Goal: Navigation & Orientation: Find specific page/section

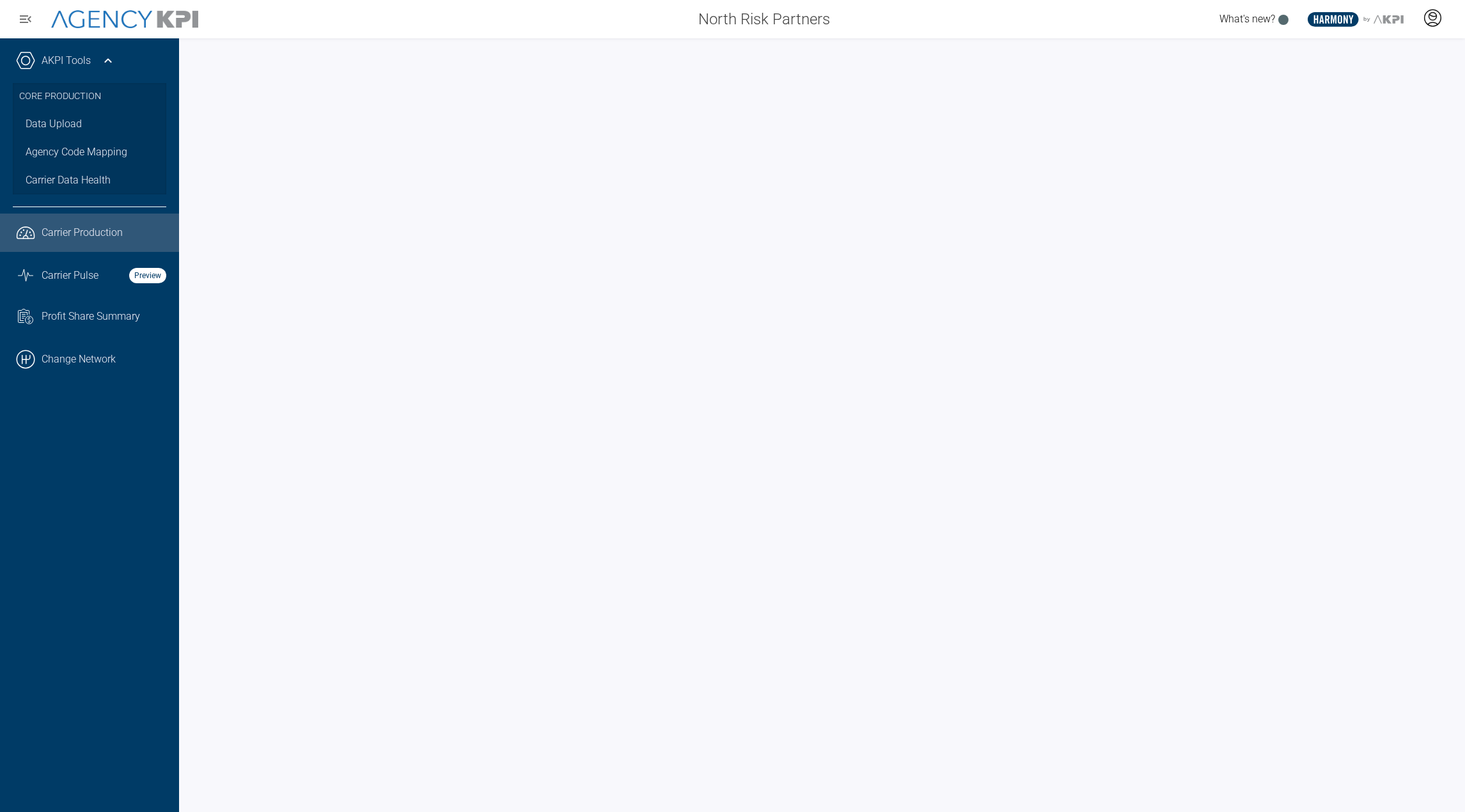
click at [1431, 20] on icon at bounding box center [1434, 17] width 8 height 8
click at [1338, 121] on li "AgencyKPI Help Portal" at bounding box center [1382, 117] width 137 height 29
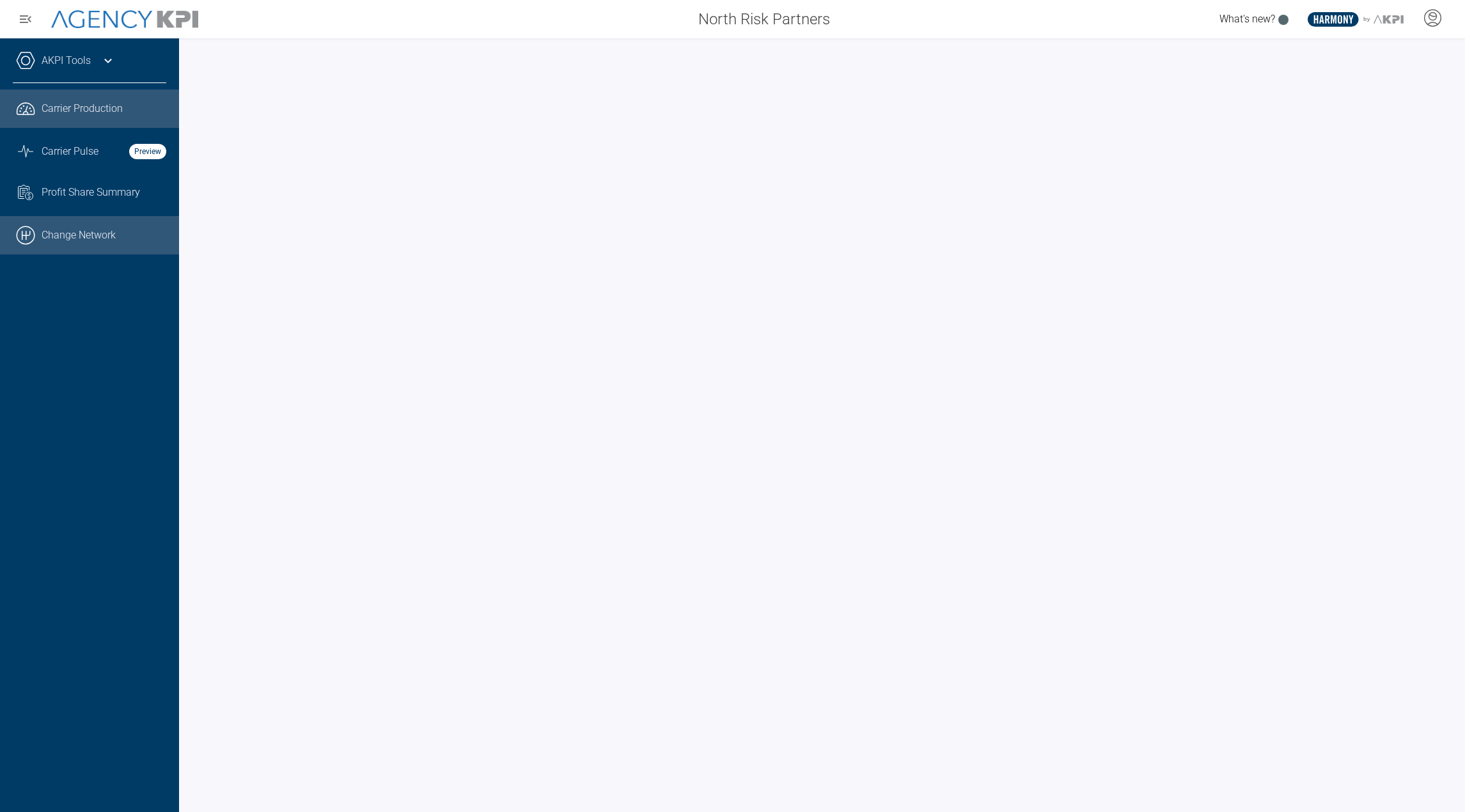
click at [93, 238] on link ".cls-1{fill:none;stroke:#000;stroke-linecap:round;stroke-linejoin:round;stroke-…" at bounding box center [90, 236] width 179 height 39
click at [1438, 20] on icon at bounding box center [1433, 18] width 19 height 19
click at [1394, 66] on li "Admin Portal" at bounding box center [1382, 53] width 137 height 29
click at [103, 69] on div "AKPI Tools" at bounding box center [90, 67] width 153 height 32
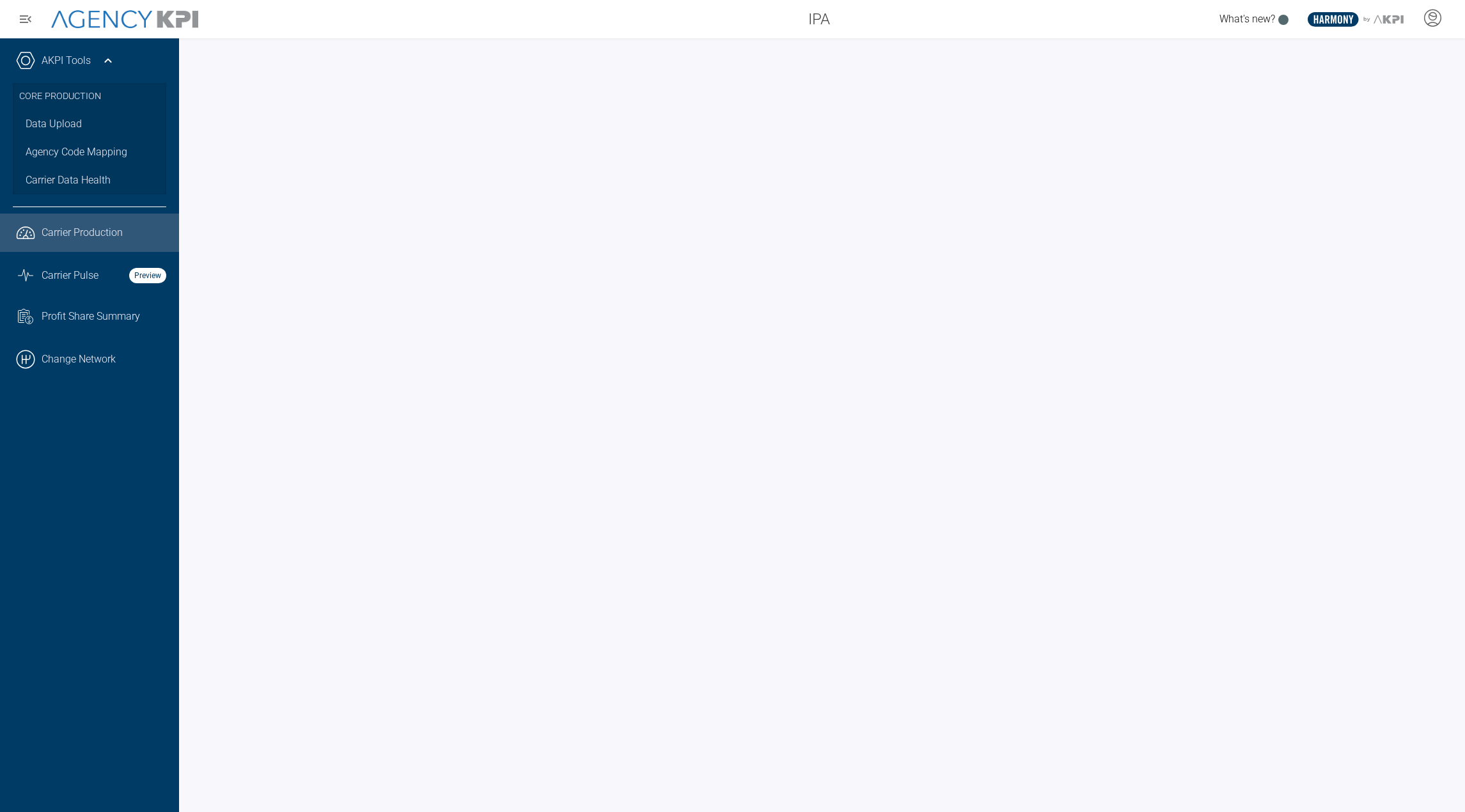
click at [103, 69] on div "AKPI Tools" at bounding box center [90, 67] width 153 height 32
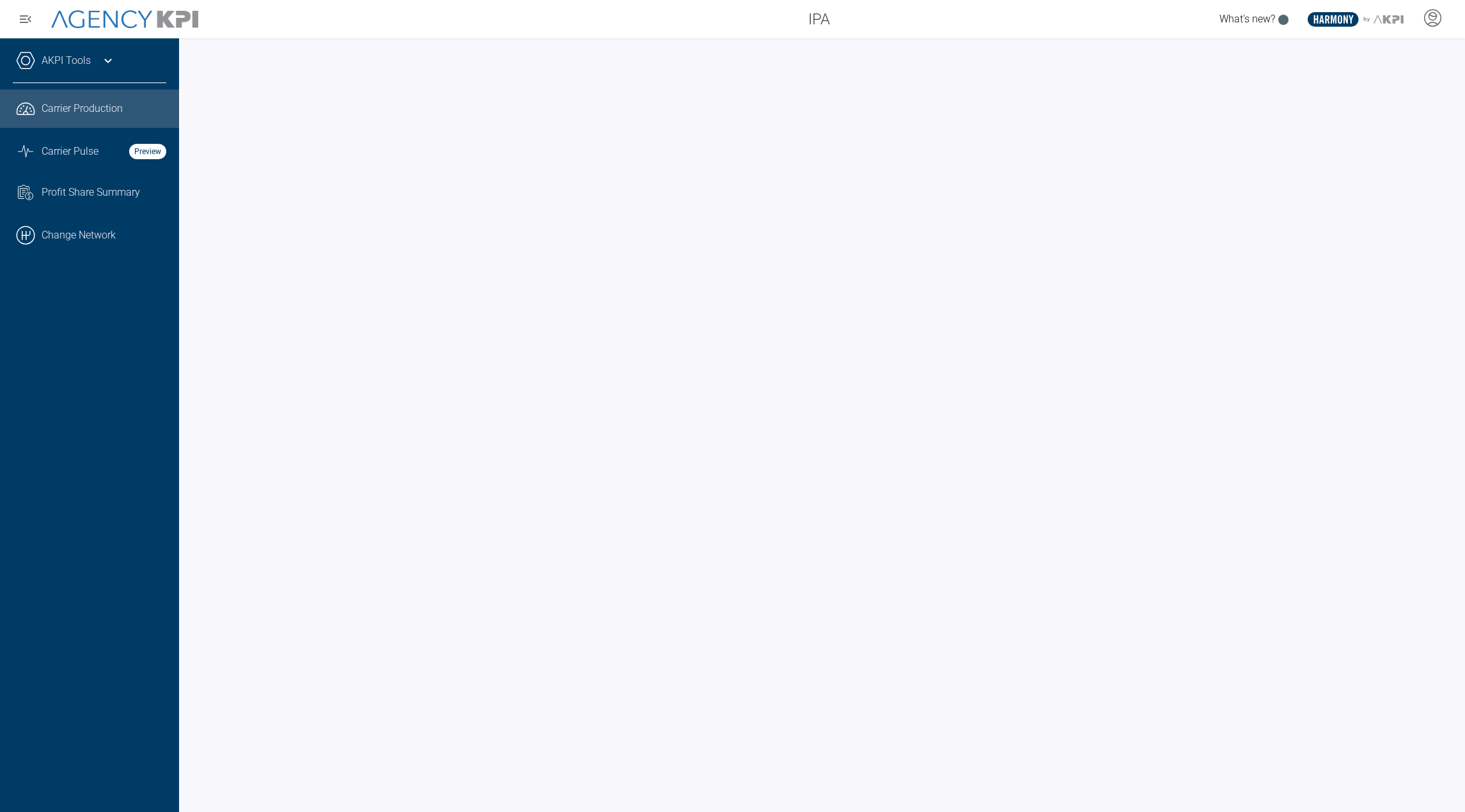
click at [90, 61] on link "AKPI Tools" at bounding box center [65, 61] width 49 height 15
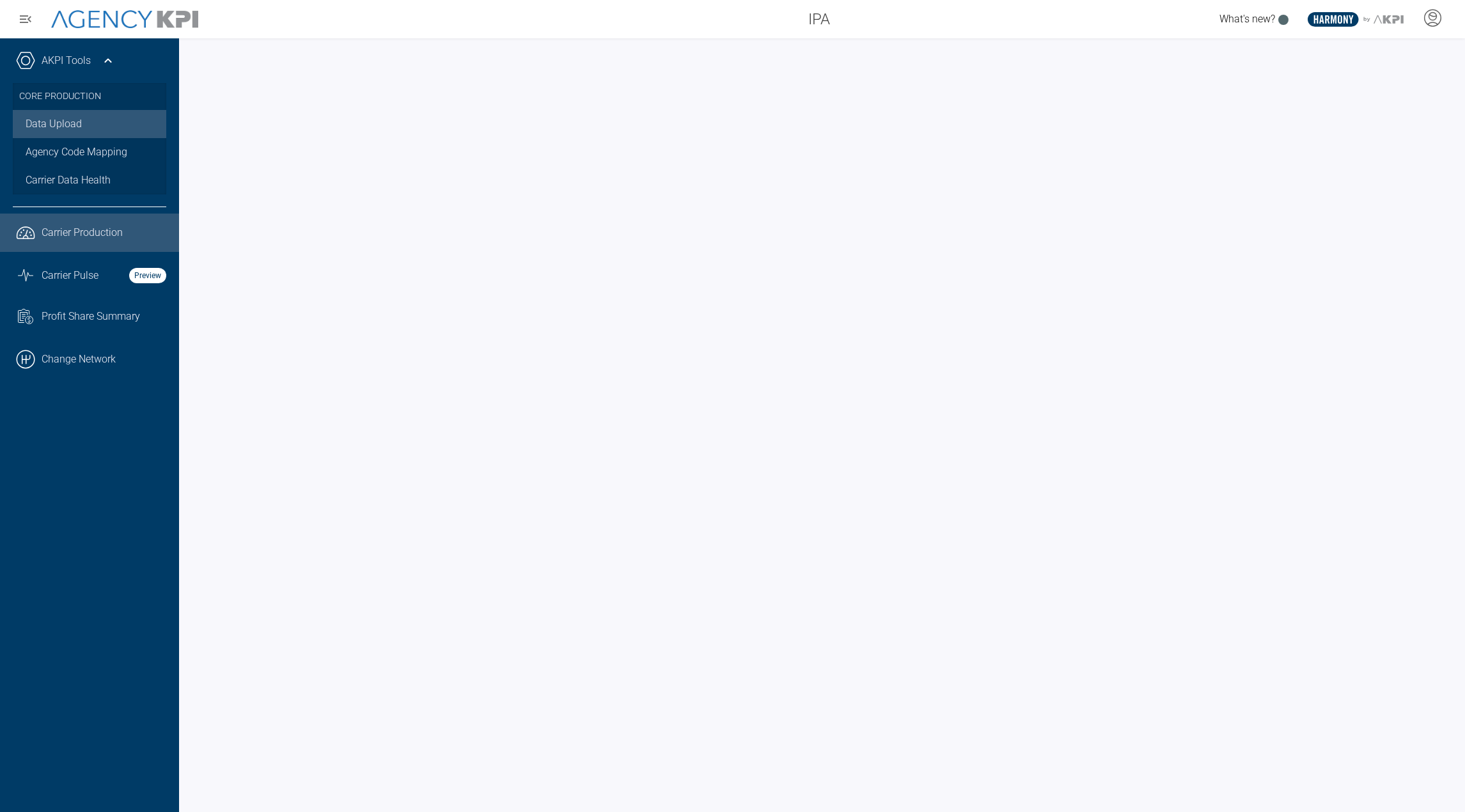
click at [74, 121] on link "Data Upload" at bounding box center [90, 123] width 153 height 28
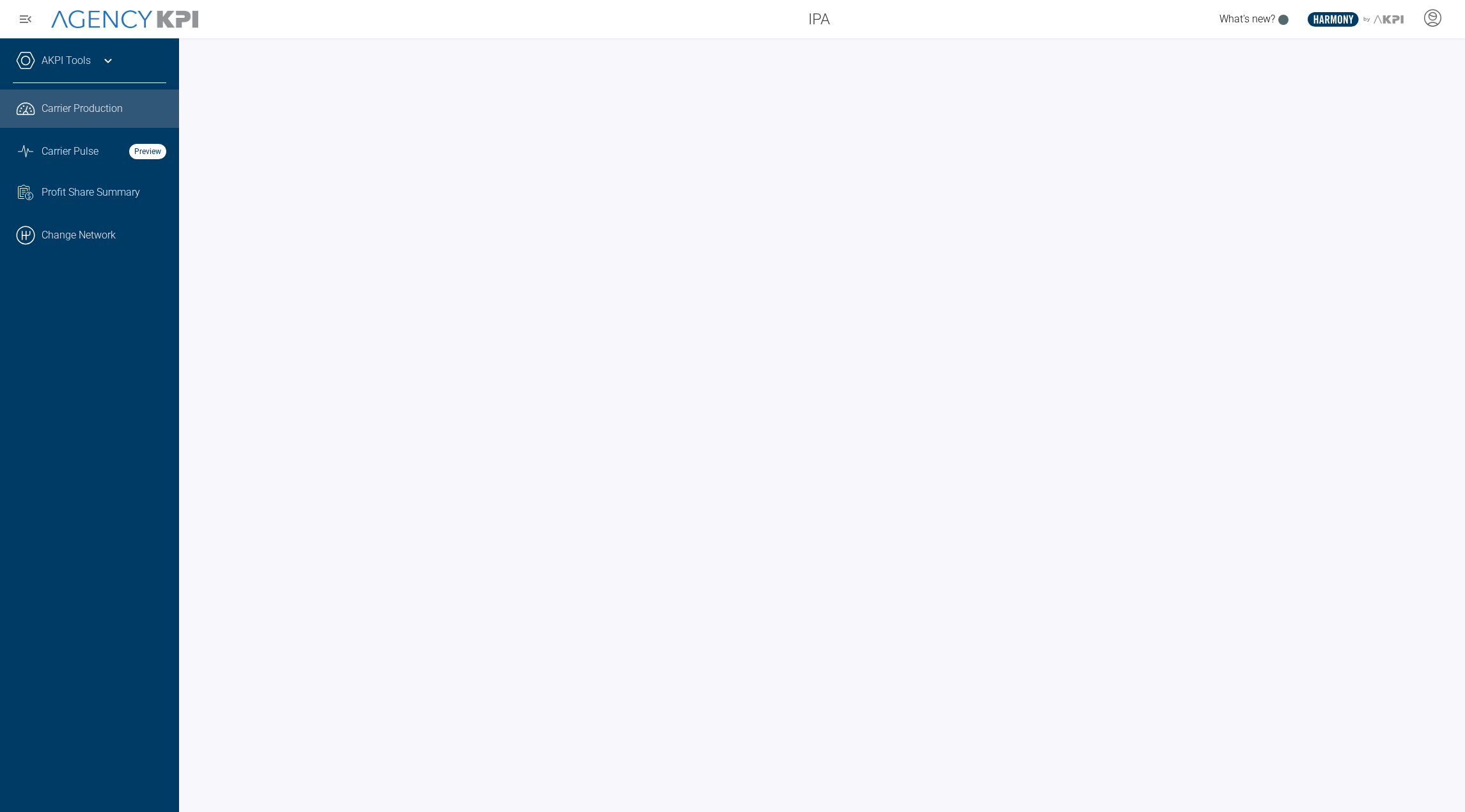
click at [114, 61] on icon at bounding box center [107, 61] width 15 height 15
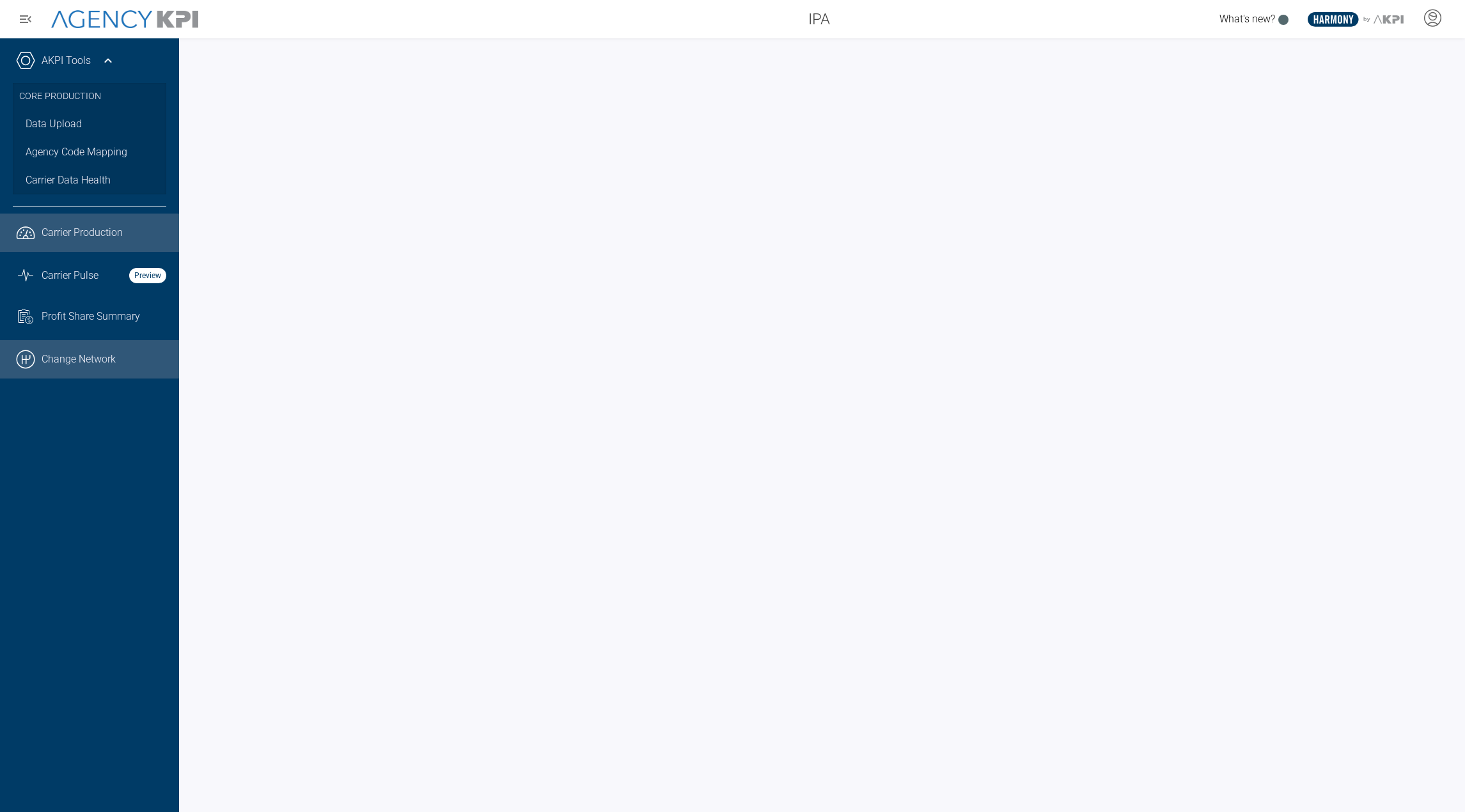
click at [132, 359] on link ".cls-1{fill:none;stroke:#000;stroke-linecap:round;stroke-linejoin:round;stroke-…" at bounding box center [90, 359] width 179 height 39
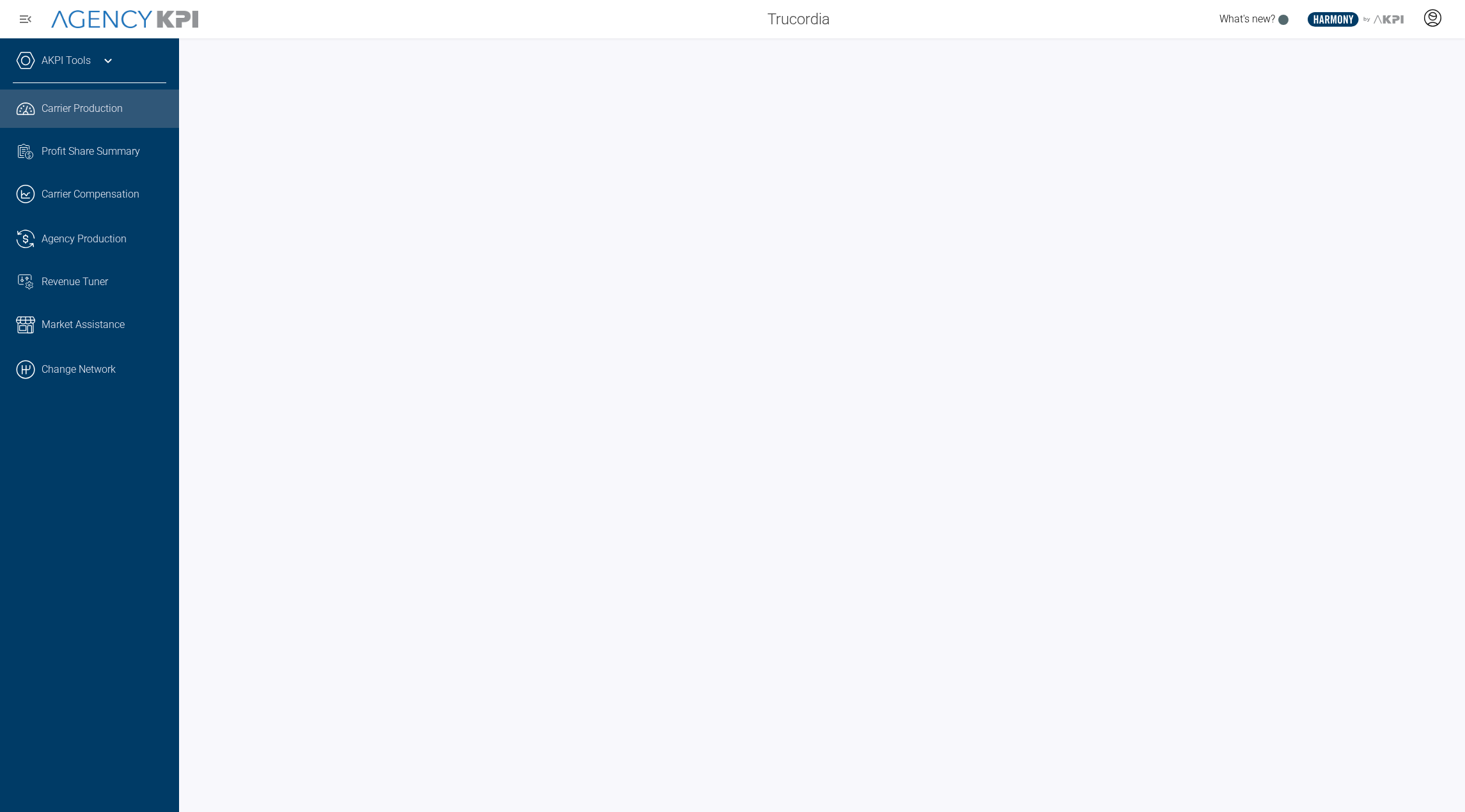
click at [1417, 14] on div at bounding box center [1433, 19] width 32 height 29
click at [1355, 48] on span "Admin Portal" at bounding box center [1371, 53] width 56 height 10
click at [109, 359] on link ".cls-1{fill:none;stroke:#000;stroke-linecap:round;stroke-linejoin:round;stroke-…" at bounding box center [90, 370] width 179 height 39
click at [86, 72] on div "AKPI Tools" at bounding box center [90, 67] width 153 height 32
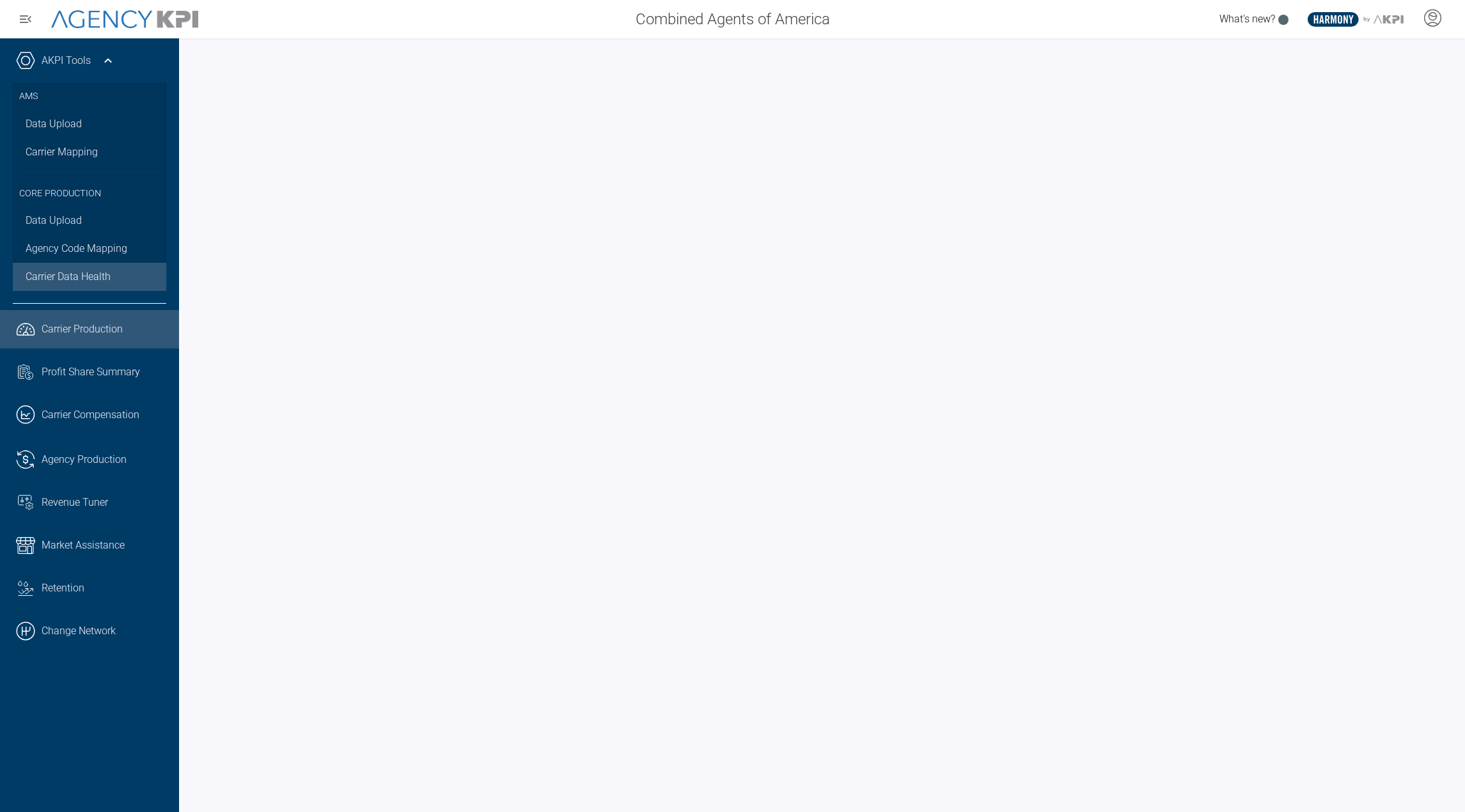
click at [69, 273] on span "Carrier Data Health" at bounding box center [68, 277] width 85 height 15
click at [119, 641] on link ".cls-1{fill:none;stroke:#000;stroke-linecap:round;stroke-linejoin:round;stroke-…" at bounding box center [90, 631] width 179 height 39
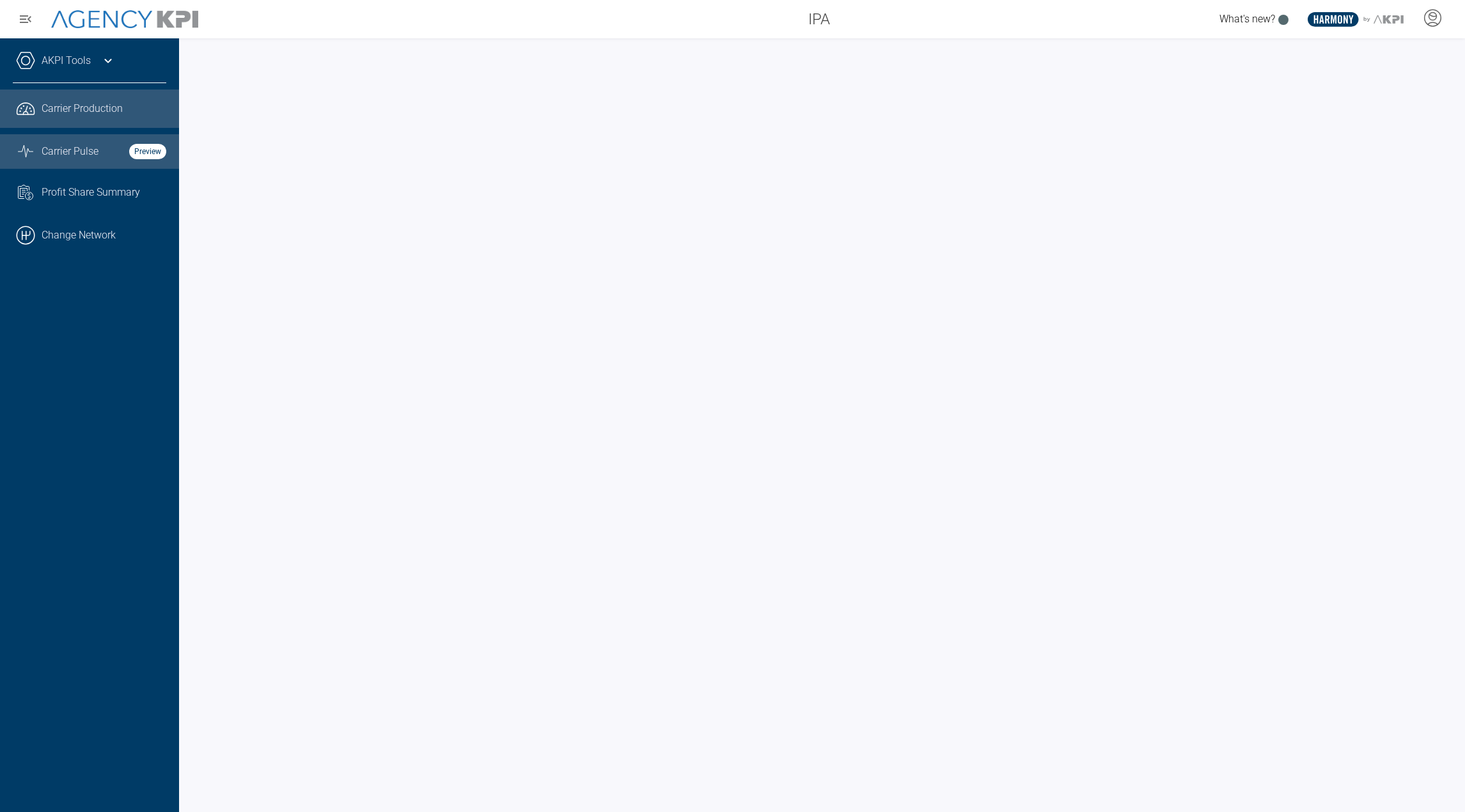
click at [90, 156] on span "Carrier Pulse" at bounding box center [69, 151] width 57 height 15
